Goal: Navigation & Orientation: Find specific page/section

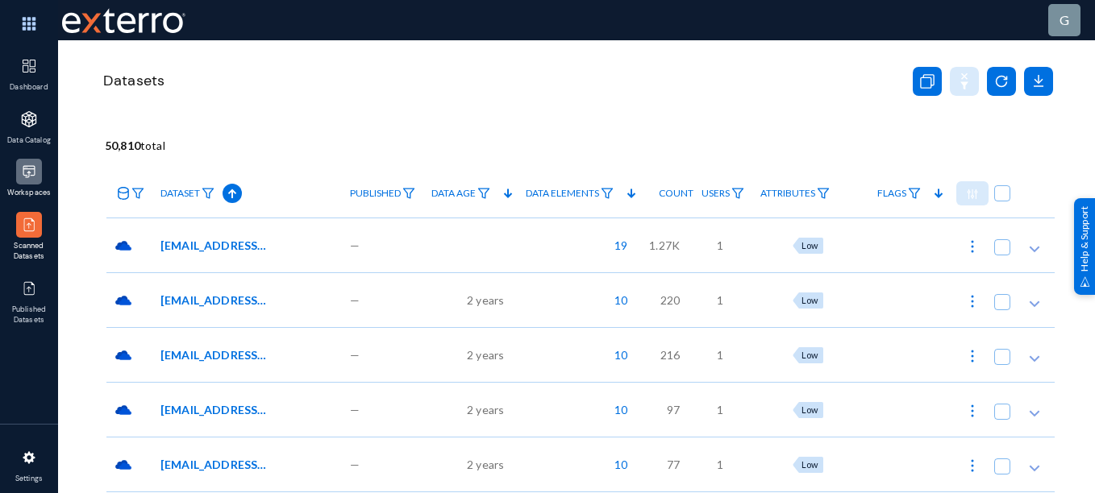
click at [35, 169] on img at bounding box center [29, 172] width 16 height 16
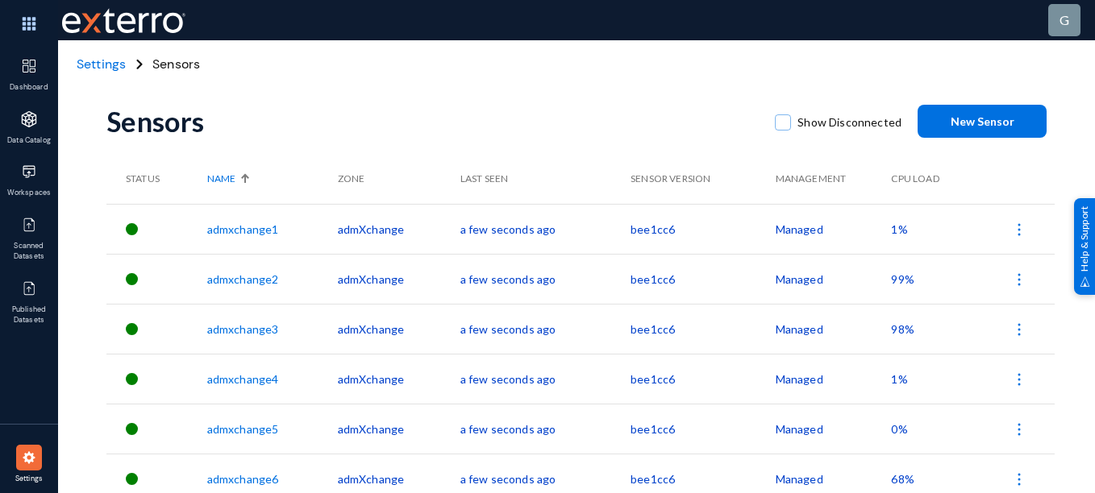
click at [97, 60] on span "Settings" at bounding box center [101, 64] width 49 height 17
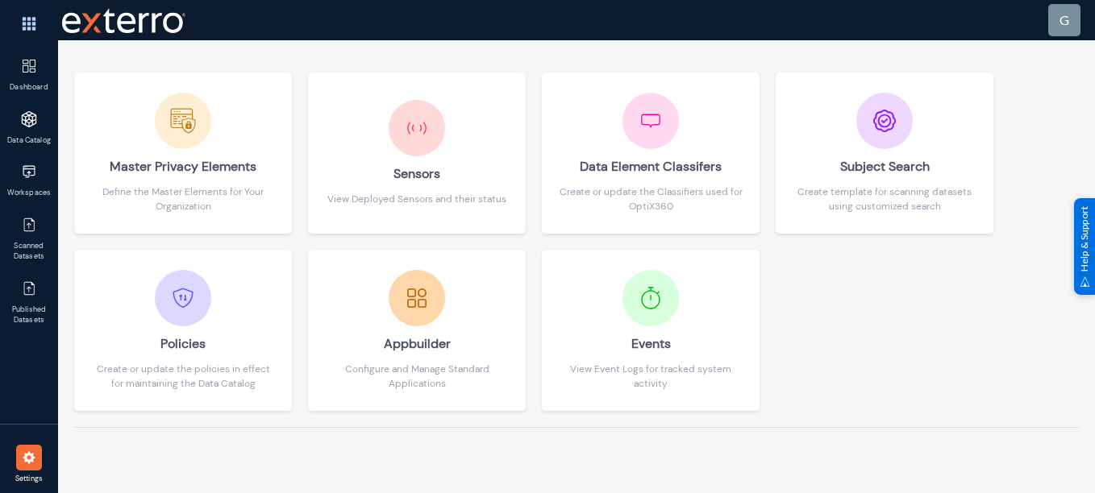
click at [34, 455] on img at bounding box center [29, 458] width 16 height 16
click at [25, 156] on link "Workspaces" at bounding box center [29, 181] width 58 height 53
click at [31, 22] on img at bounding box center [29, 23] width 48 height 35
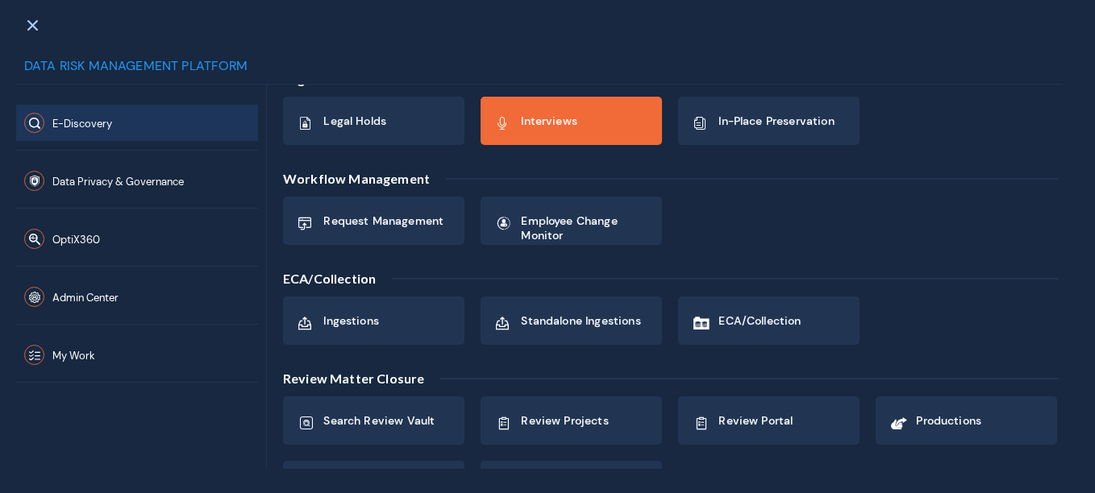
scroll to position [260, 0]
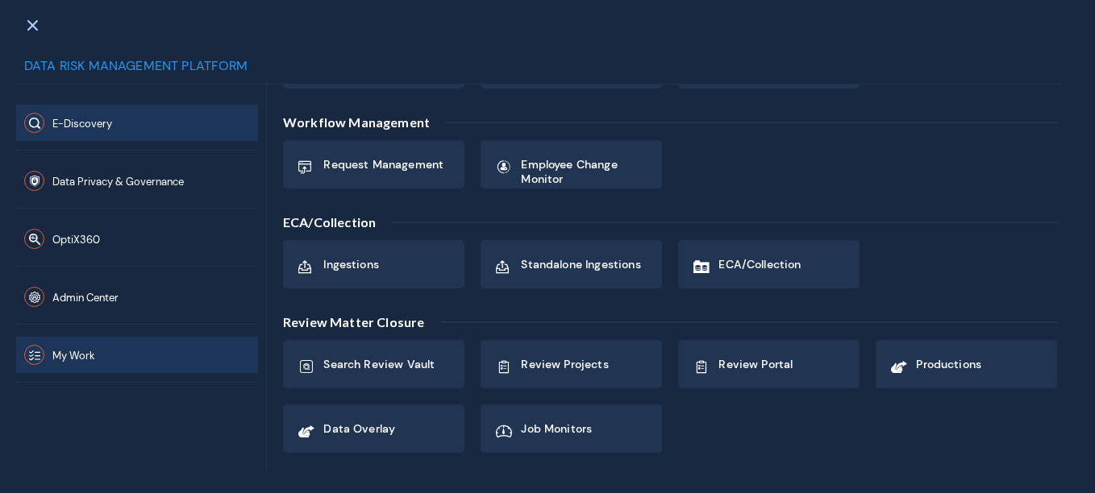
click at [102, 356] on button "My Work" at bounding box center [137, 355] width 242 height 36
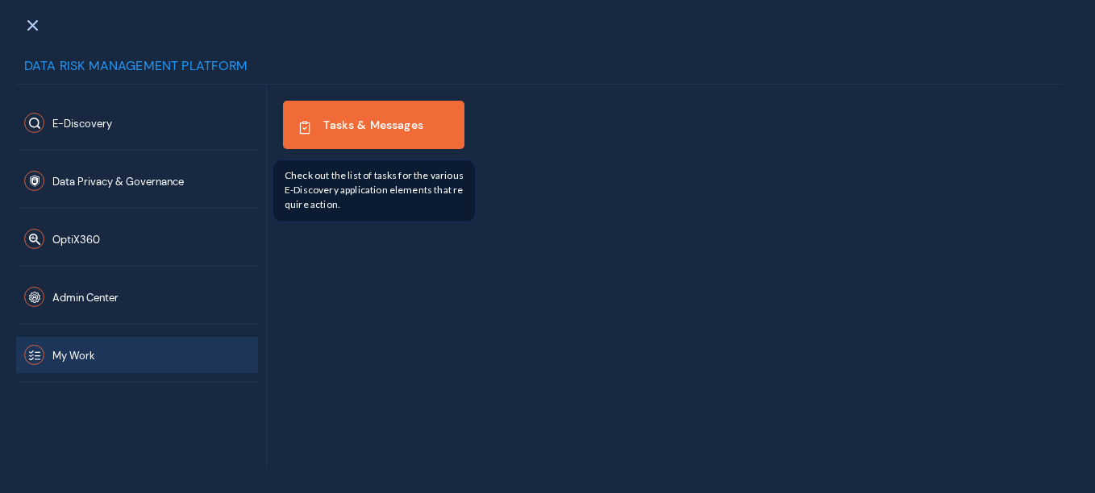
click at [389, 123] on span "Tasks & Messages" at bounding box center [373, 125] width 100 height 15
